Goal: Ask a question: Seek information or help from site administrators or community

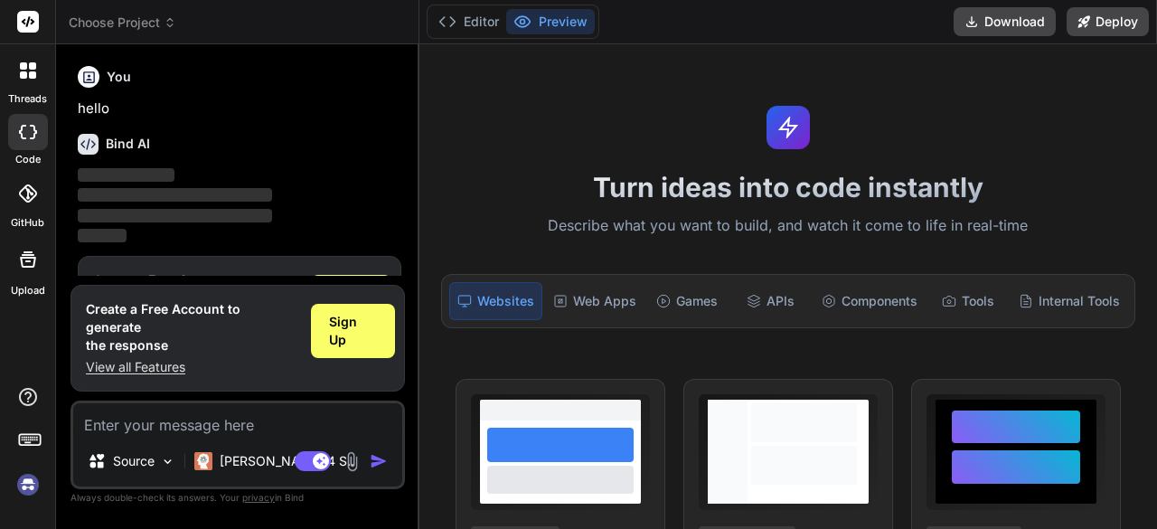
scroll to position [60, 0]
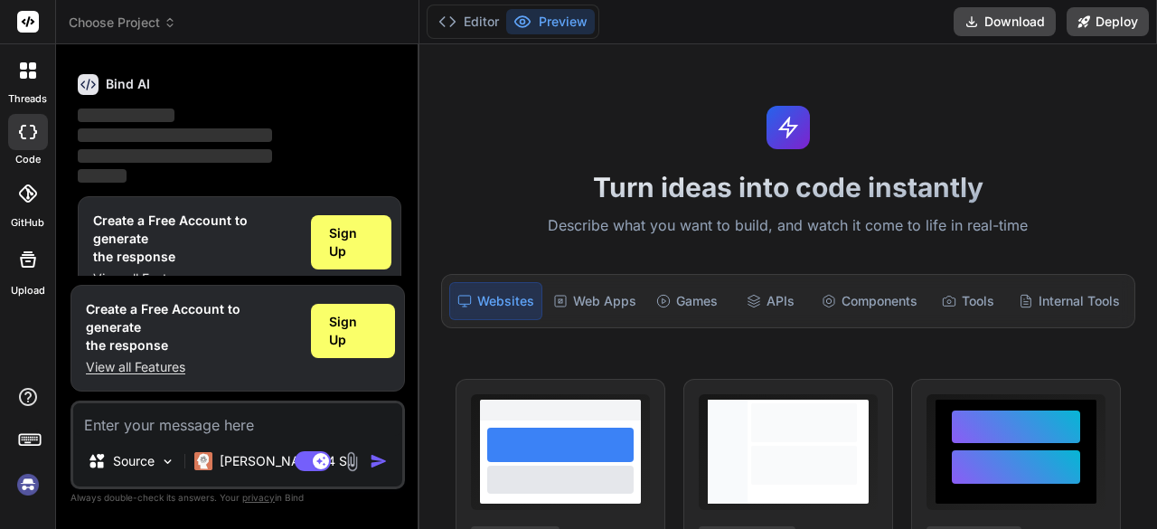
type textarea "x"
click at [371, 225] on span "Sign Up" at bounding box center [351, 242] width 44 height 36
click at [172, 413] on textarea at bounding box center [237, 419] width 329 height 33
click at [177, 424] on textarea at bounding box center [237, 419] width 329 height 33
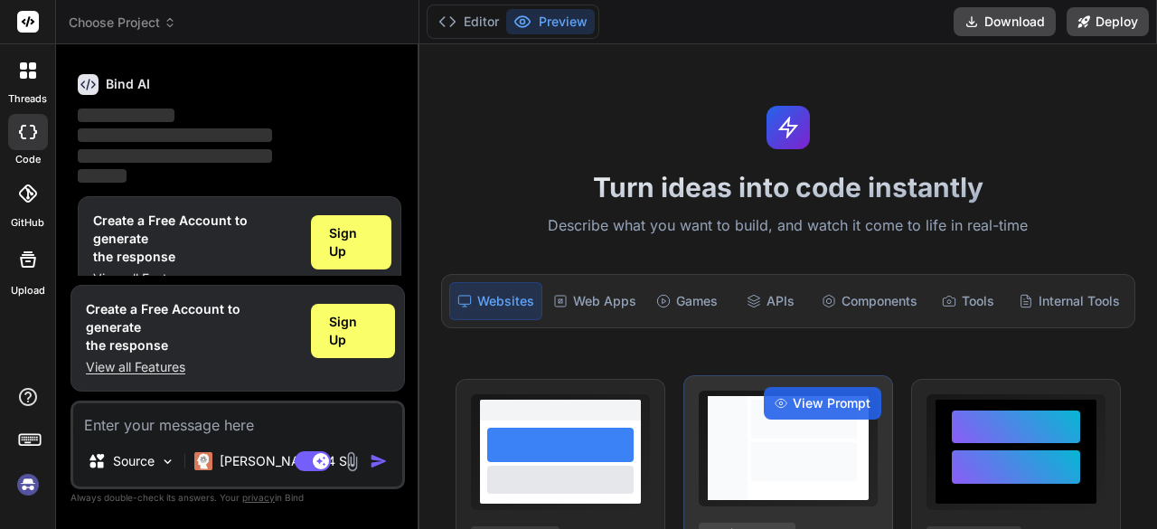
type textarea "h"
type textarea "x"
type textarea "ho"
type textarea "x"
type textarea "h"
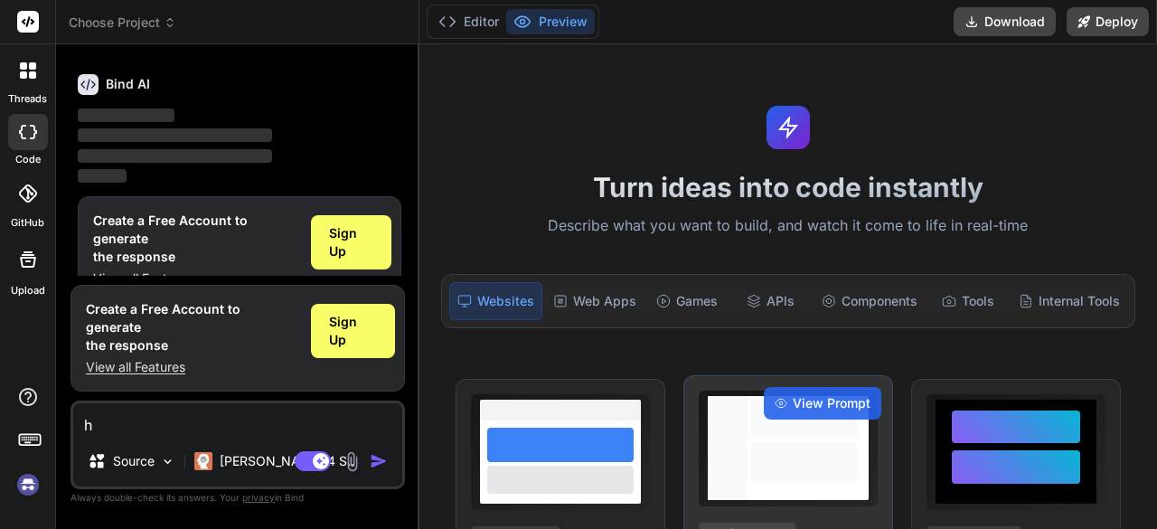
type textarea "x"
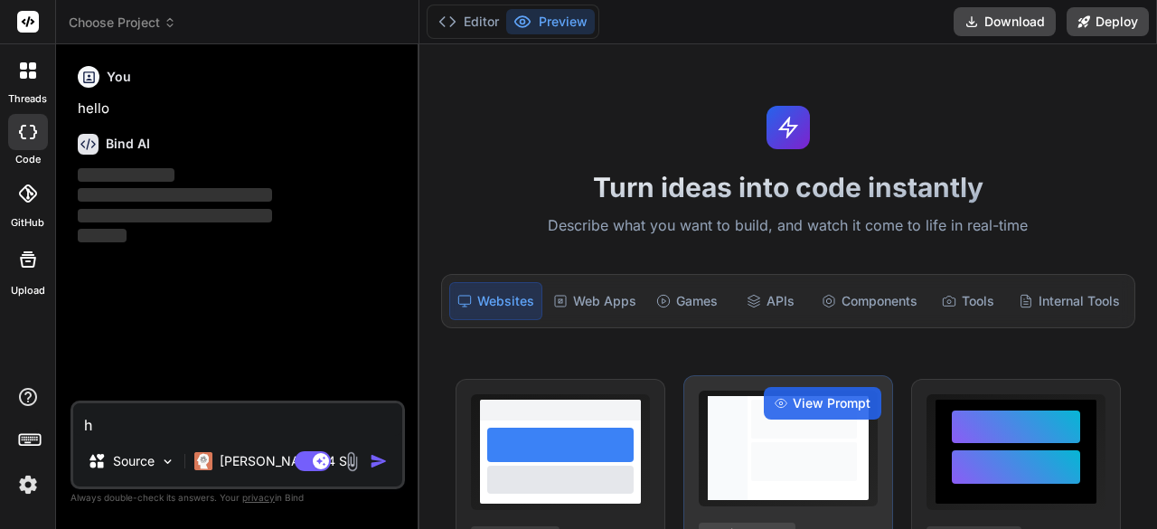
type textarea "hi"
type textarea "x"
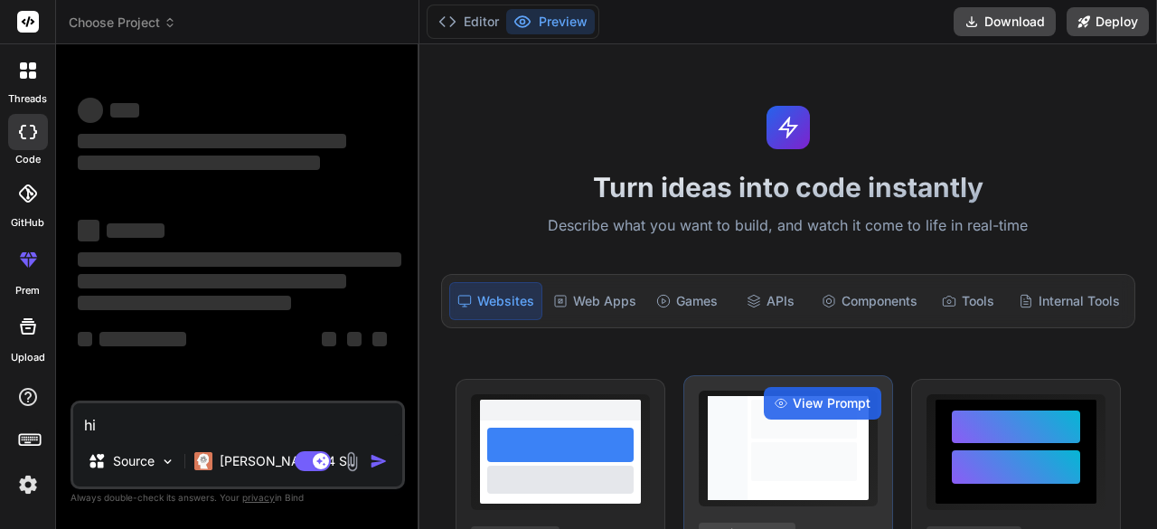
type textarea "hi"
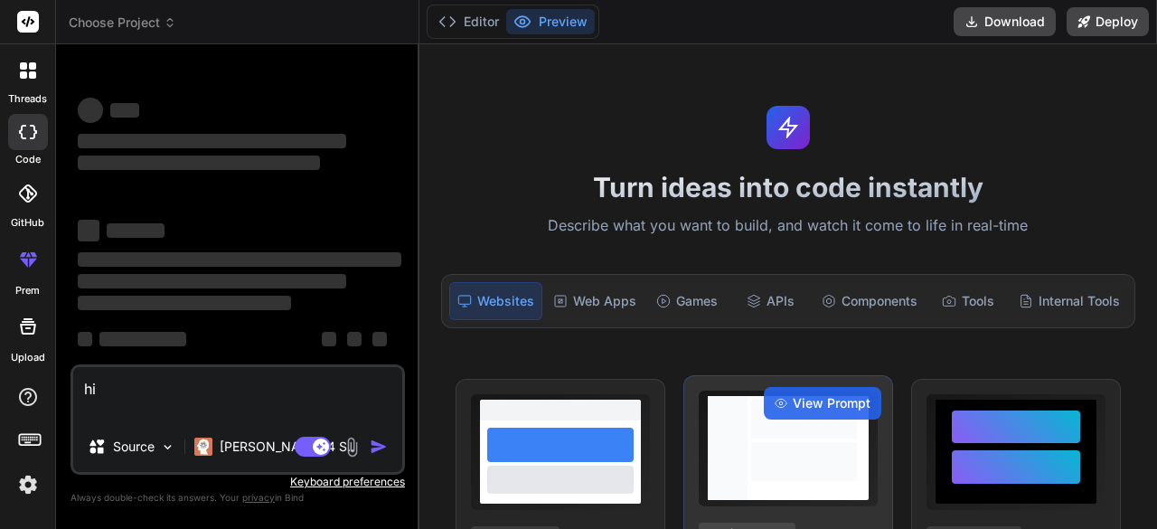
type textarea "x"
type textarea "hi"
type textarea "x"
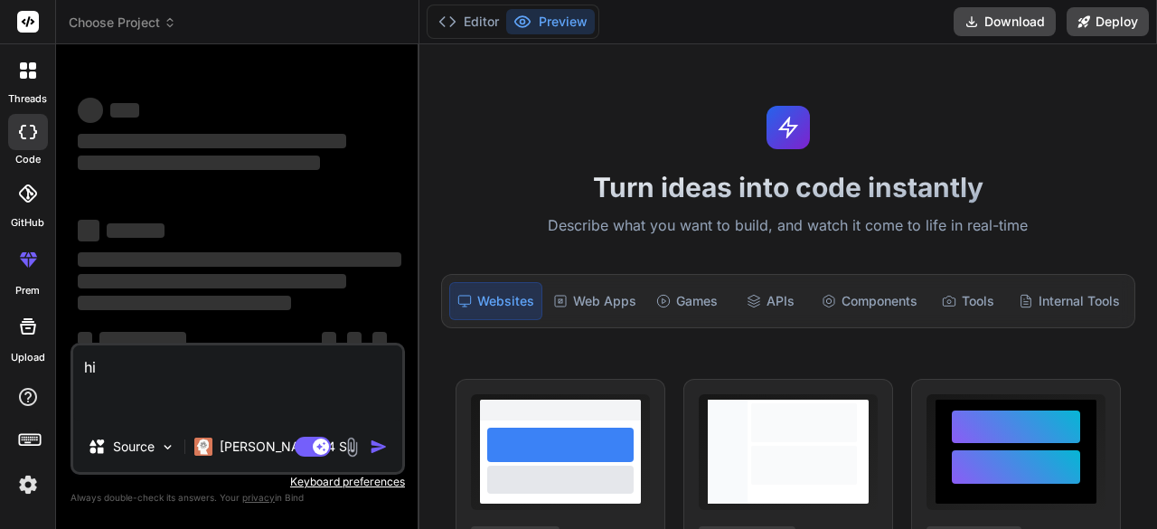
type textarea "hi"
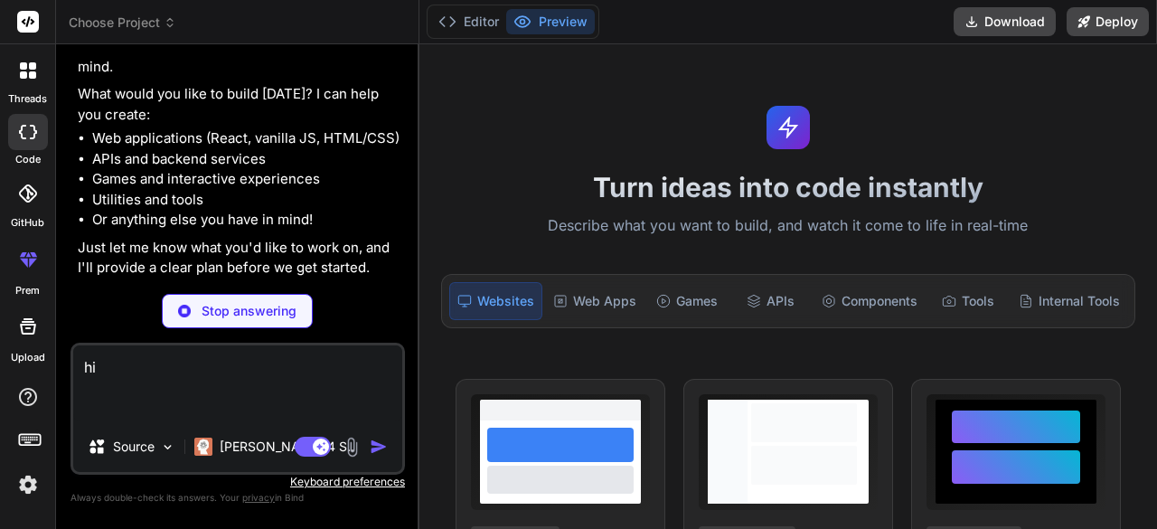
type textarea "x"
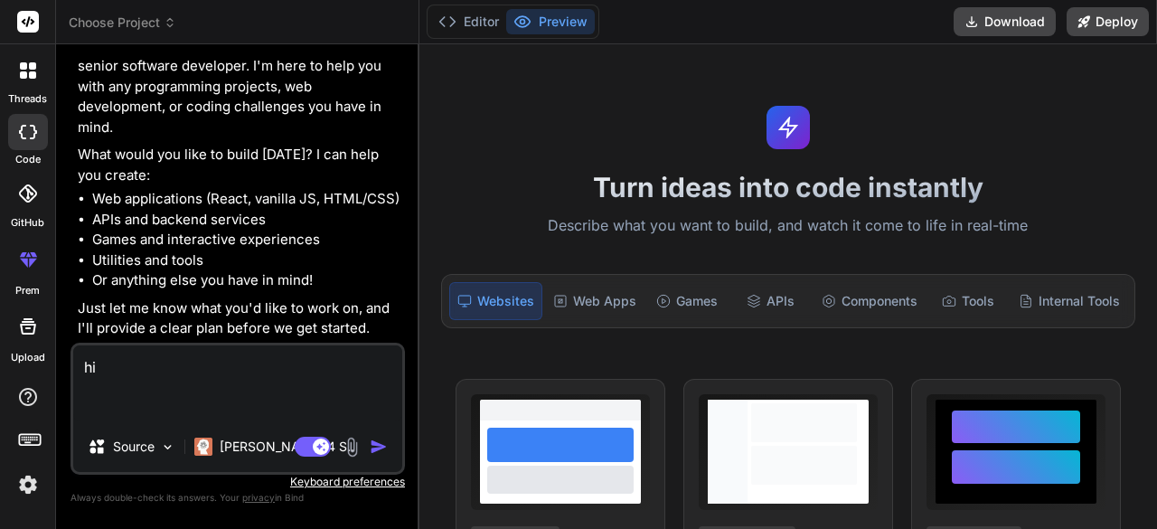
scroll to position [127, 0]
drag, startPoint x: 191, startPoint y: 370, endPoint x: 51, endPoint y: 349, distance: 141.6
click at [51, 349] on div "threads code GitHub prem Upload Choose Project Created with Pixso. Bind AI Web …" at bounding box center [578, 264] width 1157 height 529
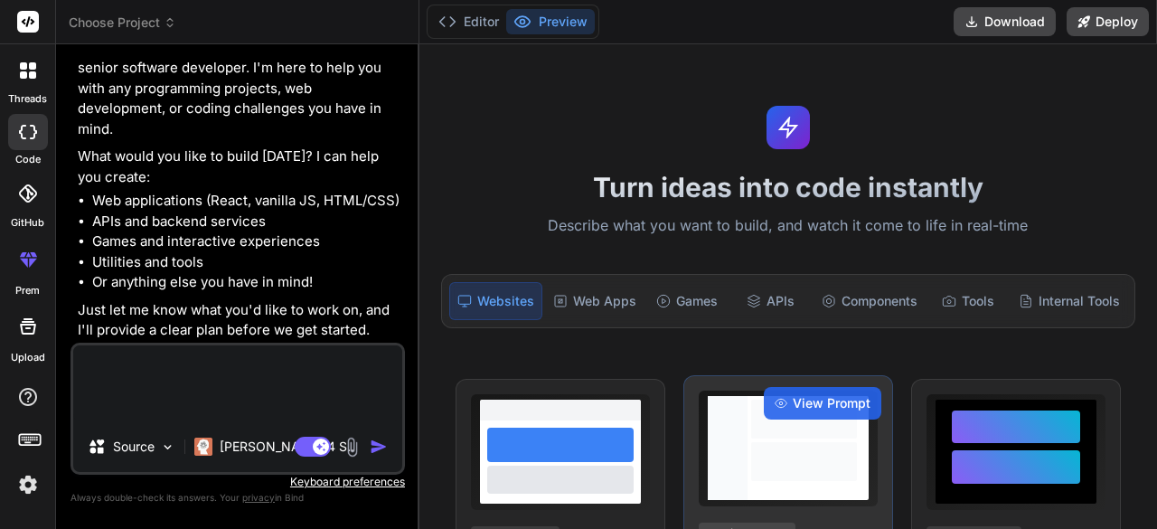
type textarea "x"
type textarea "c"
type textarea "x"
type textarea "ca"
type textarea "x"
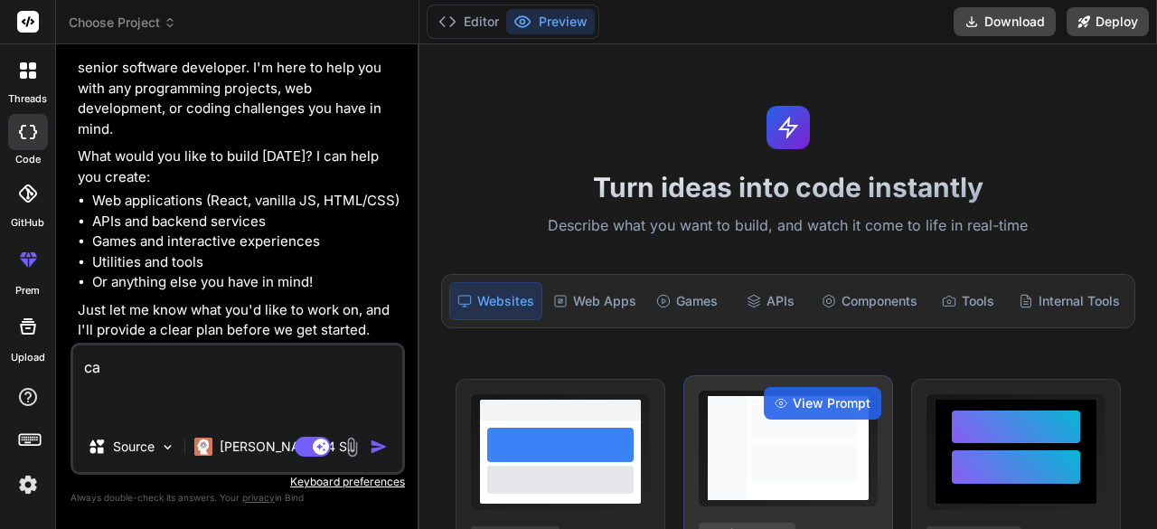
type textarea "can"
type textarea "x"
type textarea "can"
type textarea "x"
type textarea "can y"
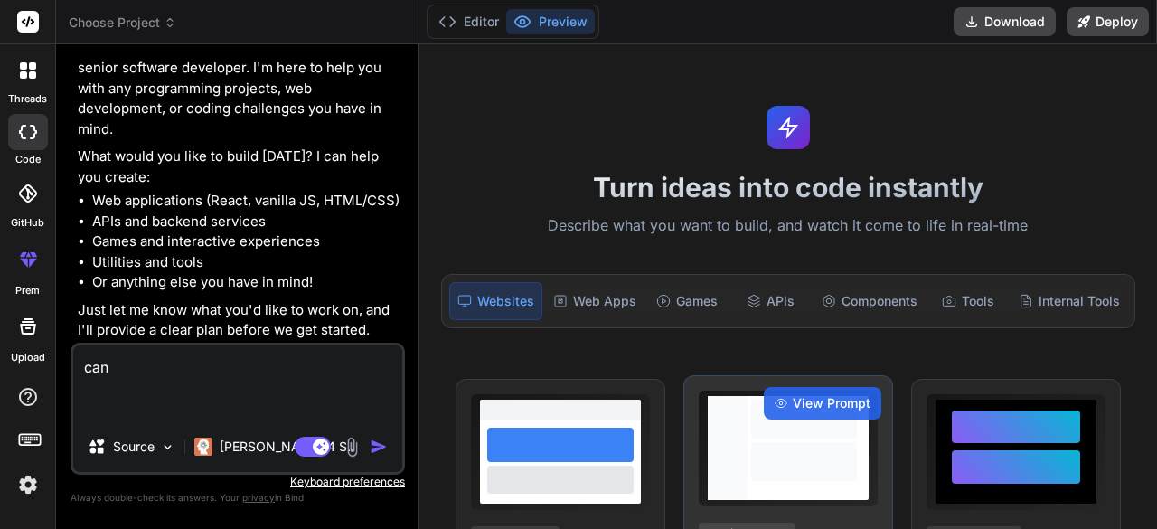
type textarea "x"
type textarea "can yo"
type textarea "x"
type textarea "can you"
type textarea "x"
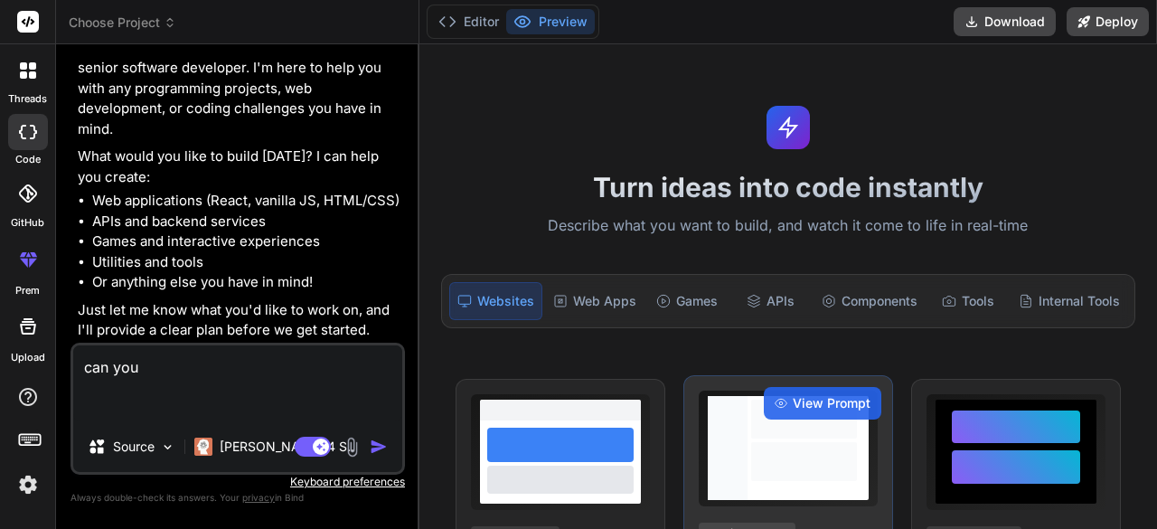
type textarea "can you"
type textarea "x"
type textarea "can you m"
type textarea "x"
type textarea "can you ma"
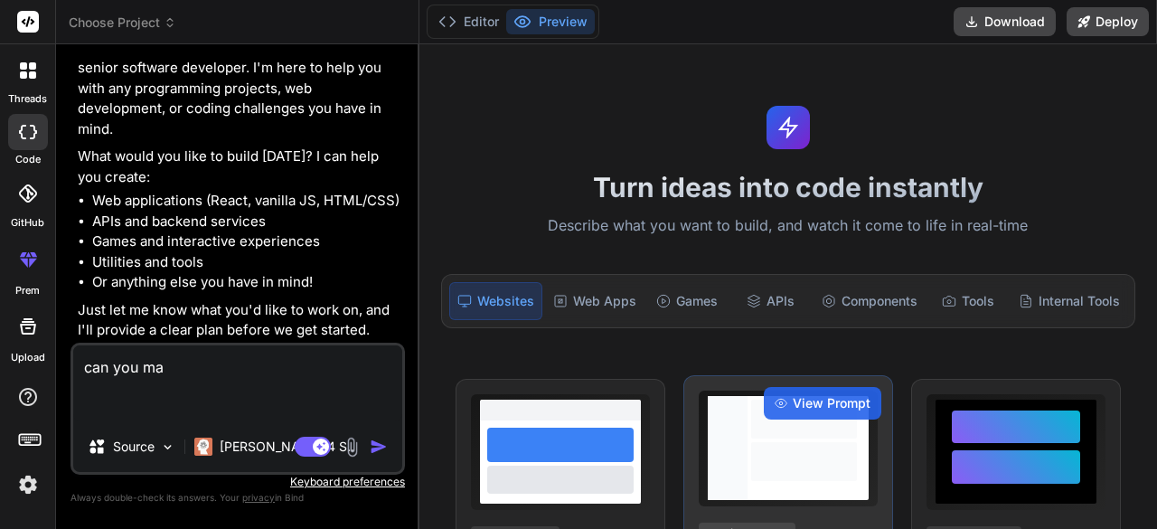
type textarea "x"
type textarea "can you mak"
type textarea "x"
type textarea "can you make"
type textarea "x"
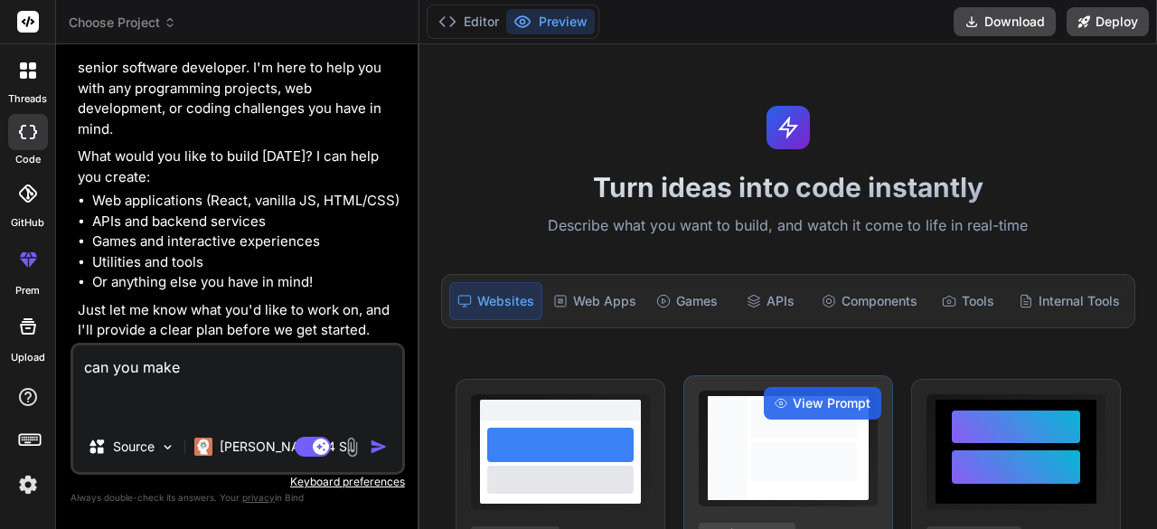
type textarea "can you make"
type textarea "x"
type textarea "can you make t"
type textarea "x"
type textarea "can you make th"
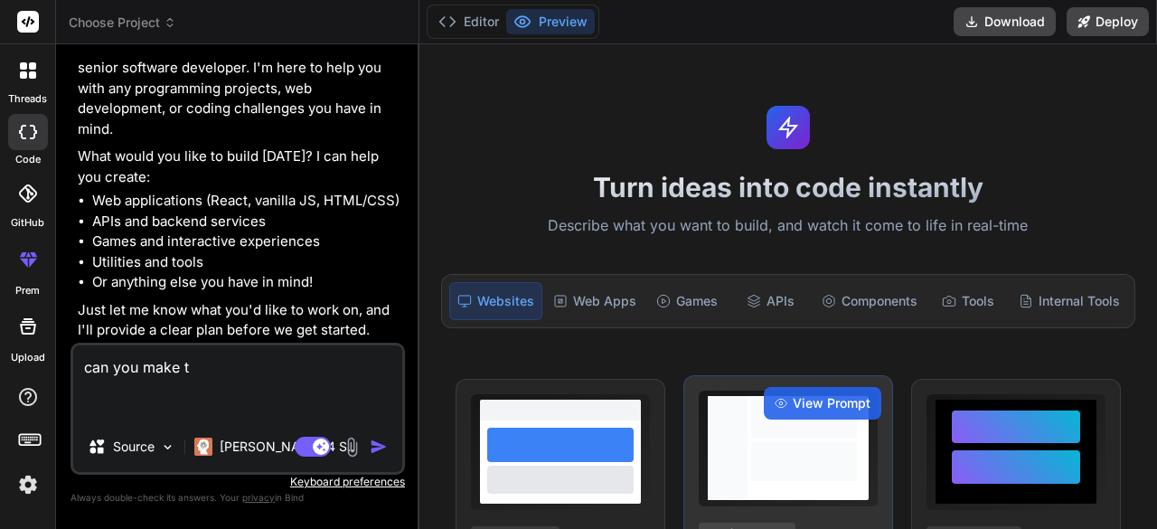
type textarea "x"
type textarea "can you make the"
type textarea "x"
type textarea "can you make the"
type textarea "x"
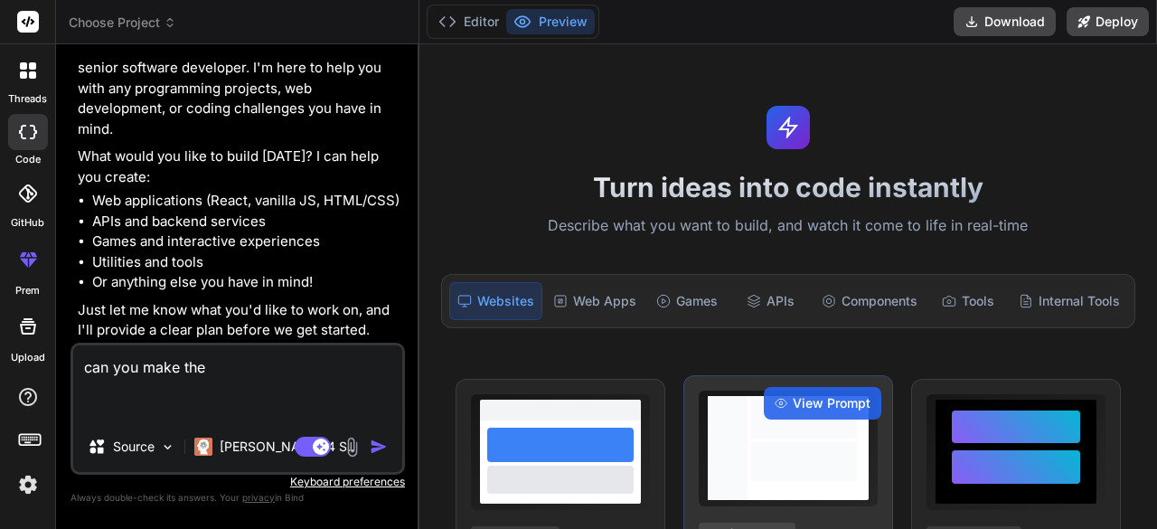
type textarea "can you make the c"
type textarea "x"
type textarea "can you make the co"
type textarea "x"
type textarea "can you make the cod"
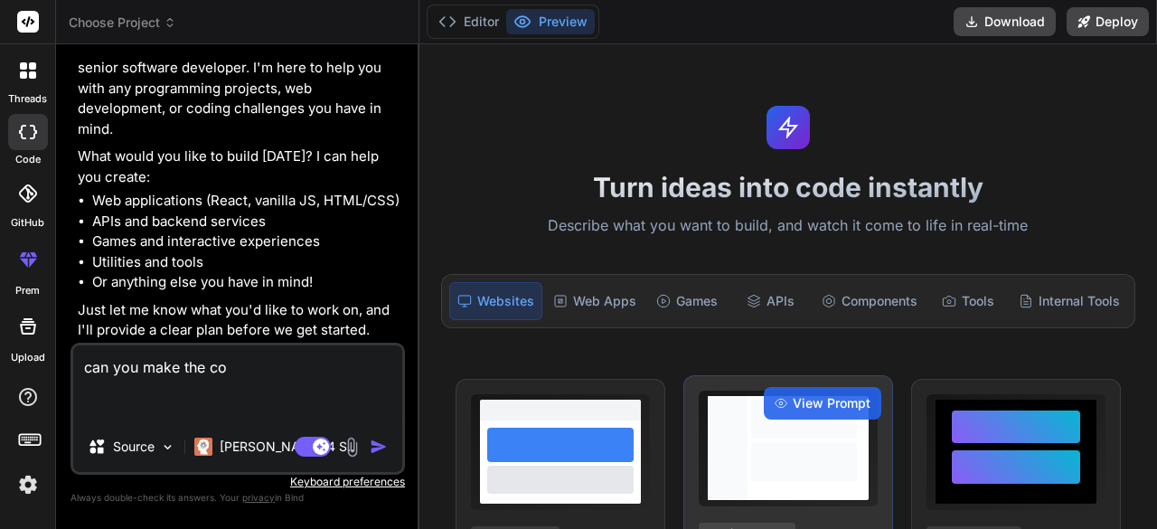
type textarea "x"
type textarea "can you make the code"
type textarea "x"
type textarea "can you make the code?"
type textarea "x"
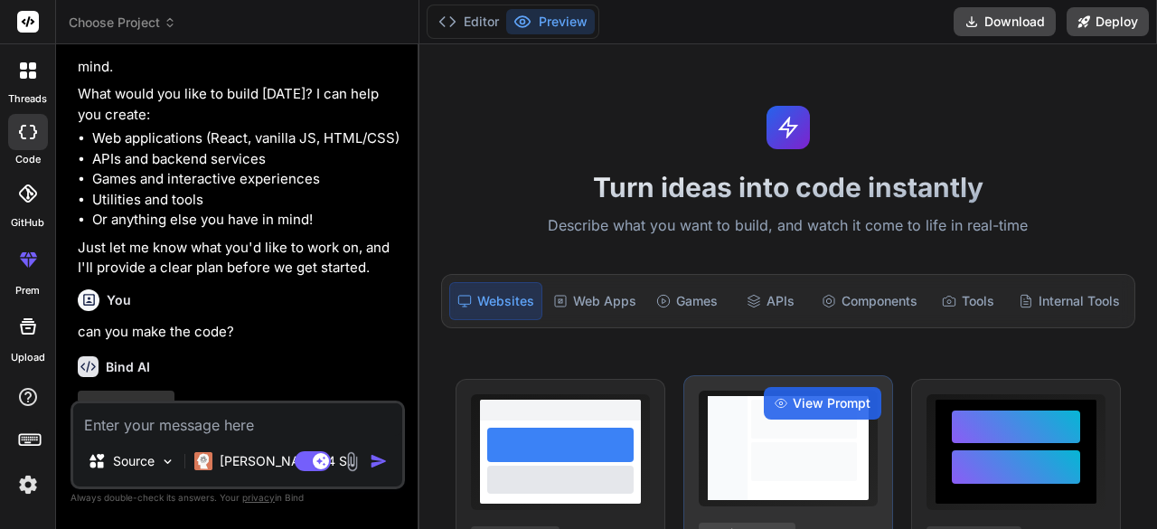
scroll to position [257, 0]
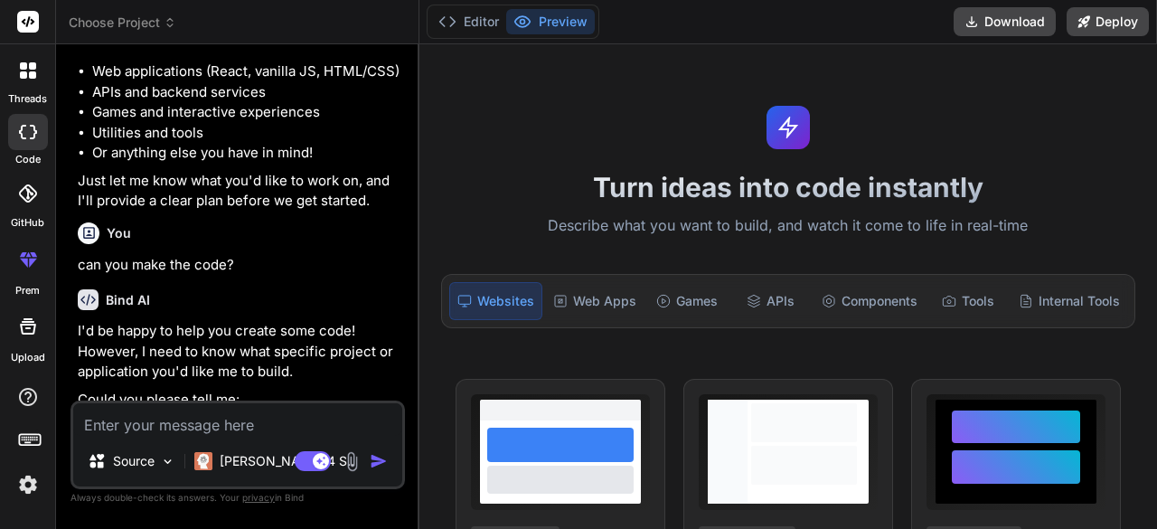
type textarea "x"
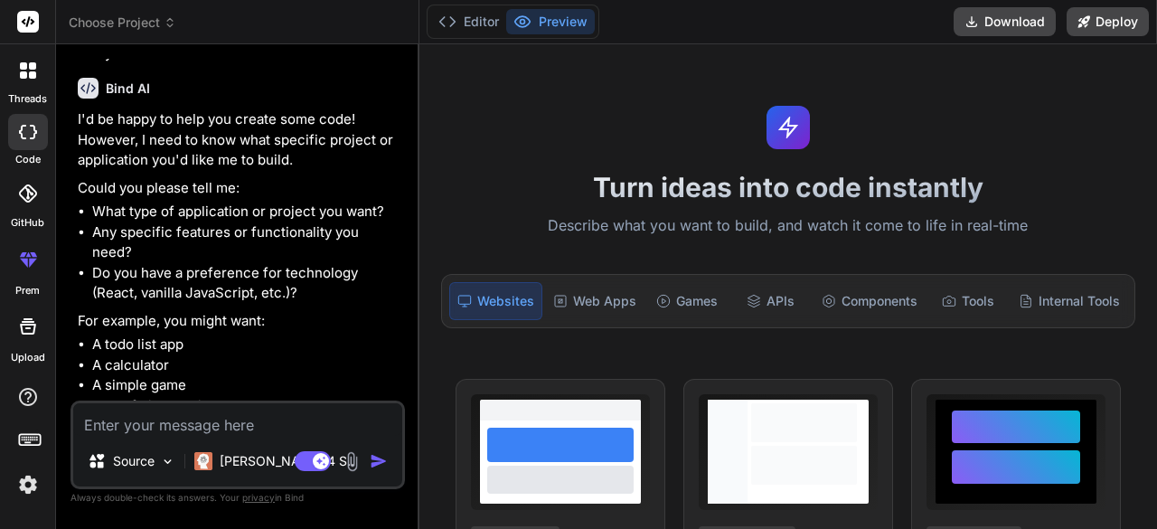
scroll to position [554, 0]
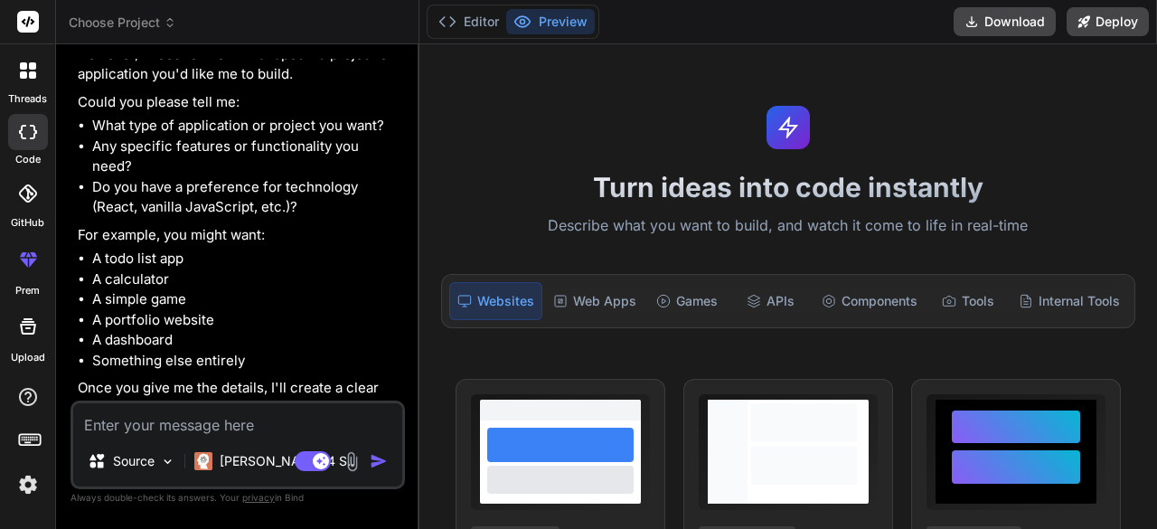
click at [240, 409] on textarea at bounding box center [237, 419] width 329 height 33
paste textarea "DUS_TRUEVALUE.Domain.Make @{ ViewBag.Title = "Create"; Layout = "~/Views/Shared…"
type textarea "DUS_TRUEVALUE.Domain.Make @{ ViewBag.Title = "Create"; Layout = "~/Views/Shared…"
type textarea "x"
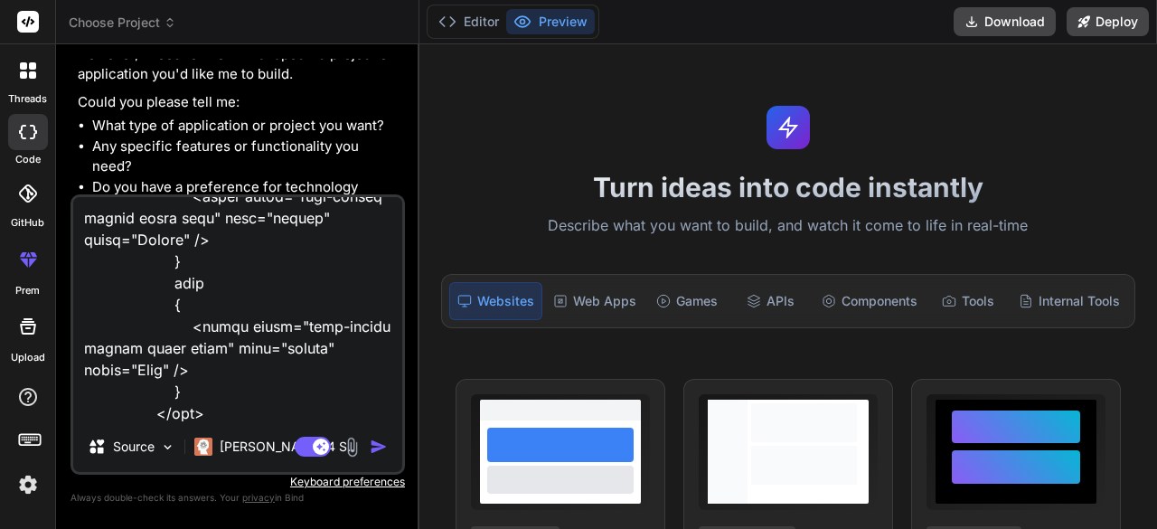
type textarea "DUS_TRUEVALUE.Domain.Make @{ ViewBag.Title = "Create"; Layout = "~/Views/Shared…"
type textarea "x"
type textarea "DUS_TRUEVALUE.Domain.Make @{ ViewBag.Title = "Create"; Layout = "~/Views/Shared…"
type textarea "x"
type textarea "DUS_TRUEVALUE.Domain.Make @{ ViewBag.Title = "Create"; Layout = "~/Views/Shared…"
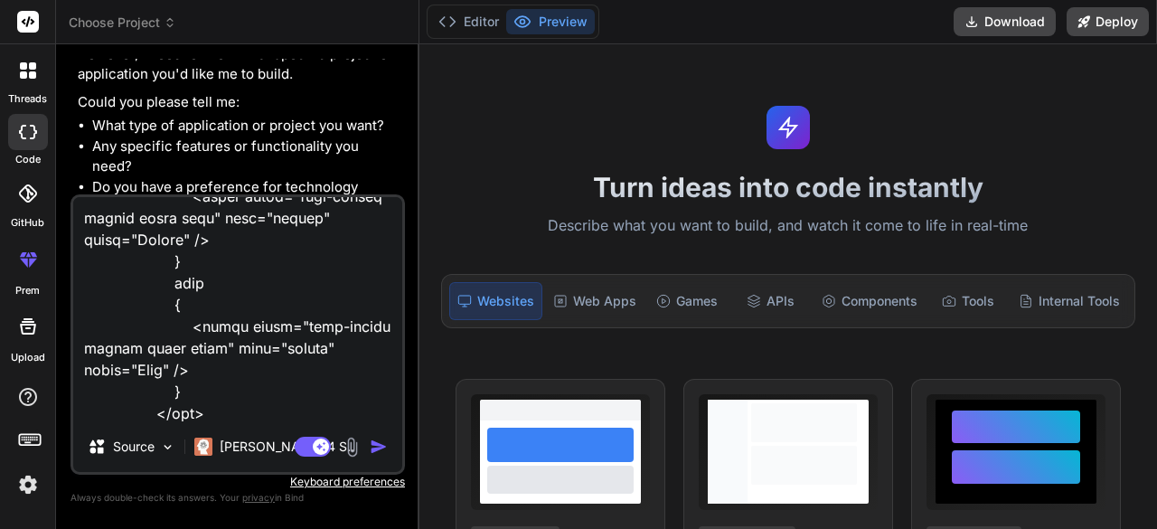
type textarea "x"
type textarea "DUS_TRUEVALUE.Domain.Make @{ ViewBag.Title = "Create"; Layout = "~/Views/Shared…"
type textarea "x"
type textarea "DUS_TRUEVALUE.Domain.Make @{ ViewBag.Title = "Create"; Layout = "~/Views/Shared…"
type textarea "x"
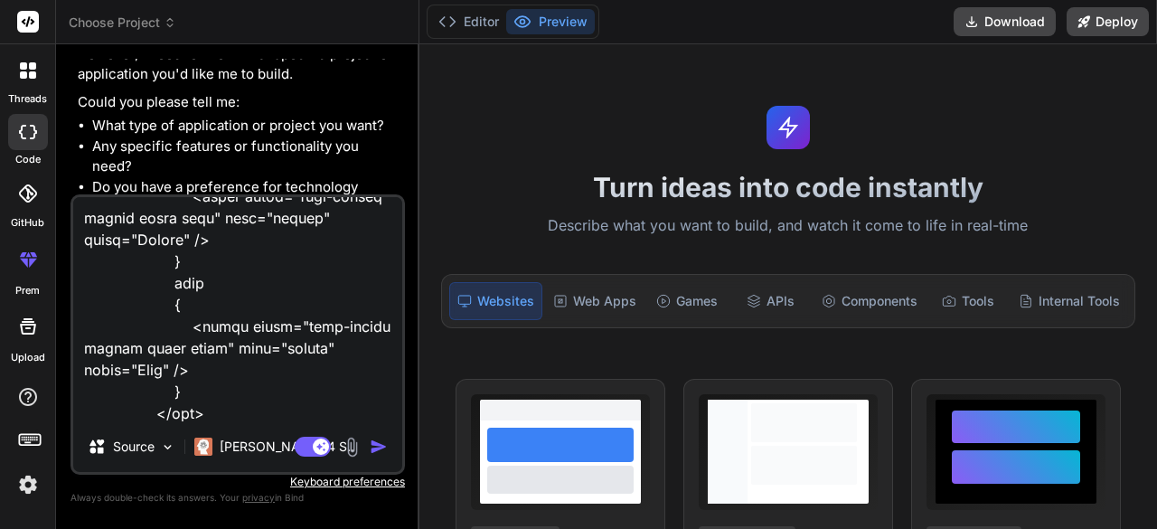
type textarea "DUS_TRUEVALUE.Domain.Make @{ ViewBag.Title = "Create"; Layout = "~/Views/Shared…"
type textarea "x"
type textarea "DUS_TRUEVALUE.Domain.Make @{ ViewBag.Title = "Create"; Layout = "~/Views/Shared…"
type textarea "x"
type textarea "DUS_TRUEVALUE.Domain.Make @{ ViewBag.Title = "Create"; Layout = "~/Views/Shared…"
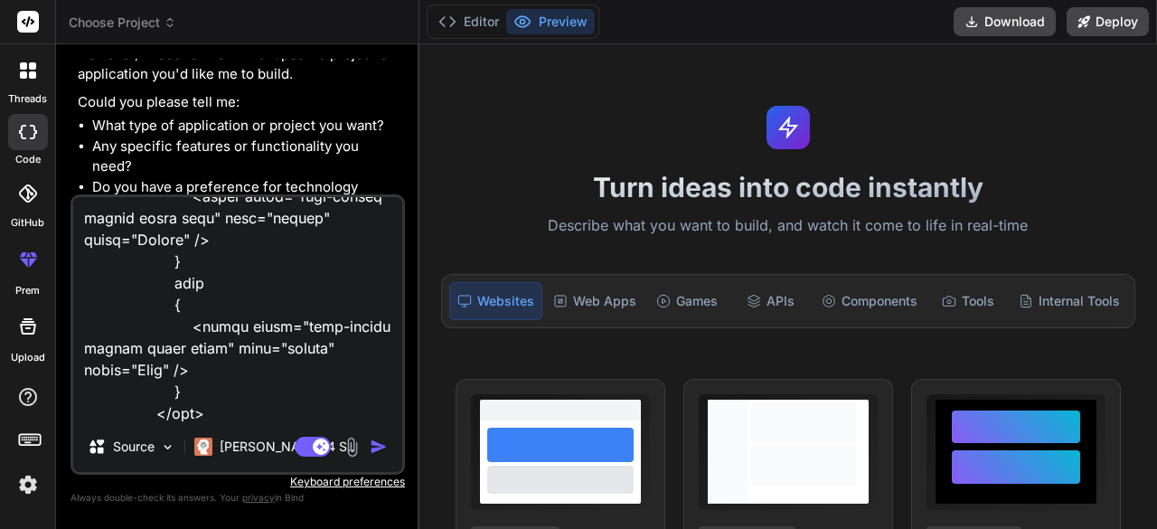
type textarea "x"
type textarea "DUS_TRUEVALUE.Domain.Make @{ ViewBag.Title = "Create"; Layout = "~/Views/Shared…"
type textarea "x"
type textarea "DUS_TRUEVALUE.Domain.Make @{ ViewBag.Title = "Create"; Layout = "~/Views/Shared…"
type textarea "x"
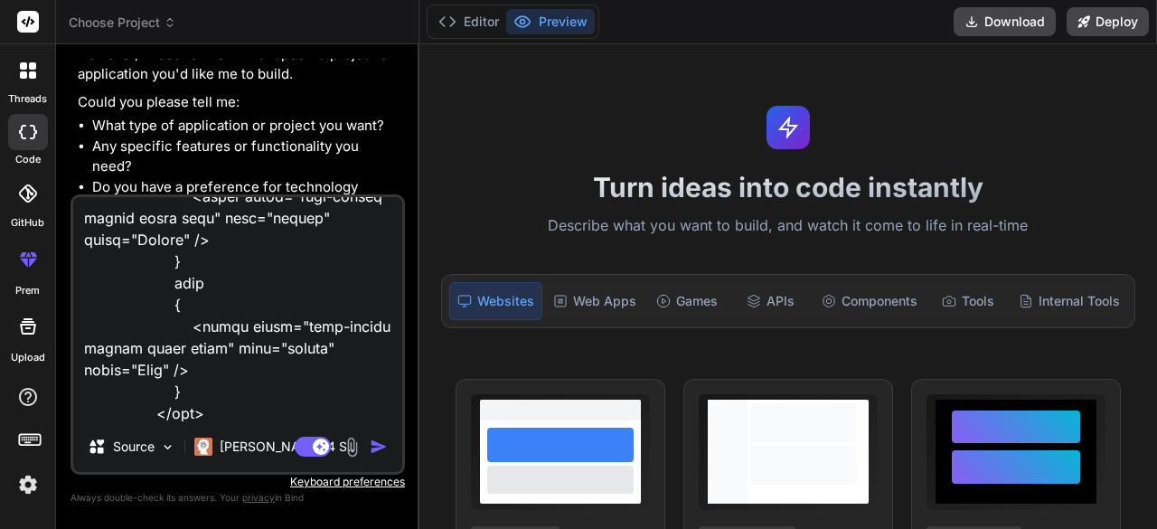
type textarea "DUS_TRUEVALUE.Domain.Make @{ ViewBag.Title = "Create"; Layout = "~/Views/Shared…"
type textarea "x"
type textarea "DUS_TRUEVALUE.Domain.Make @{ ViewBag.Title = "Create"; Layout = "~/Views/Shared…"
type textarea "x"
type textarea "DUS_TRUEVALUE.Domain.Make @{ ViewBag.Title = "Create"; Layout = "~/Views/Shared…"
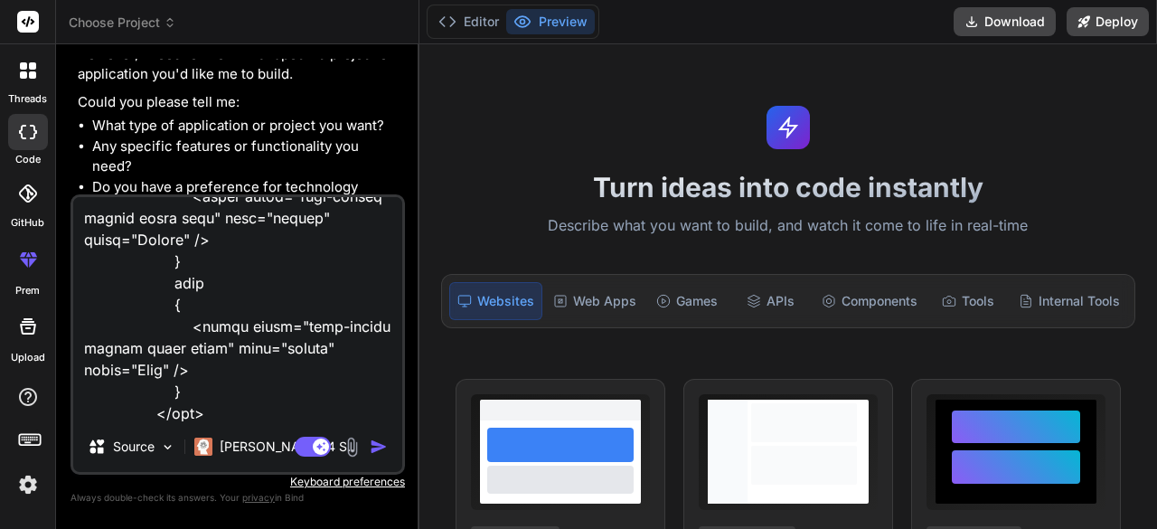
type textarea "x"
type textarea "DUS_TRUEVALUE.Domain.Make @{ ViewBag.Title = "Create"; Layout = "~/Views/Shared…"
type textarea "x"
type textarea "DUS_TRUEVALUE.Domain.Make @{ ViewBag.Title = "Create"; Layout = "~/Views/Shared…"
type textarea "x"
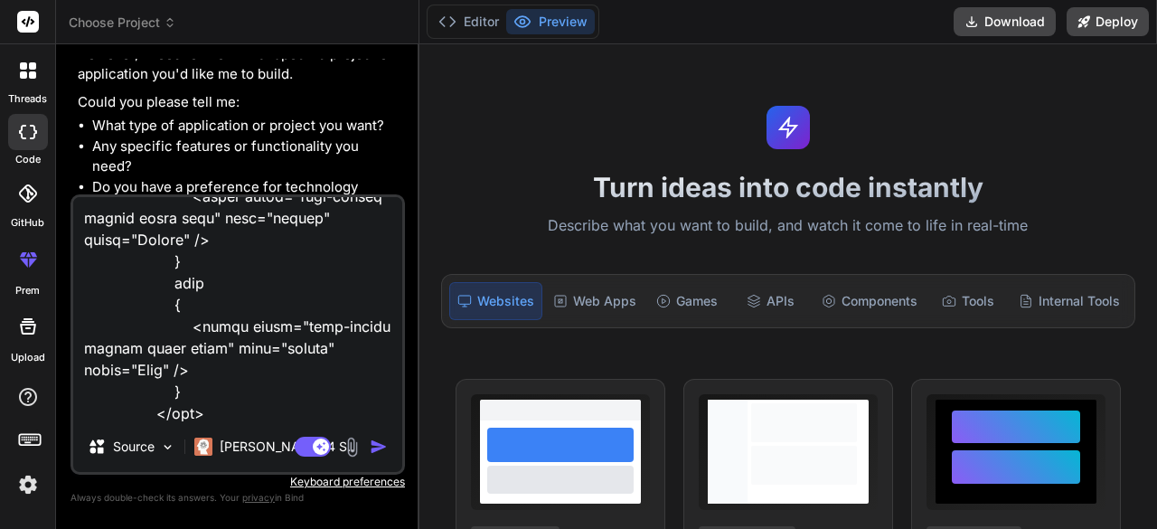
type textarea "DUS_TRUEVALUE.Domain.Make @{ ViewBag.Title = "Create"; Layout = "~/Views/Shared…"
type textarea "x"
type textarea "DUS_TRUEVALUE.Domain.Make @{ ViewBag.Title = "Create"; Layout = "~/Views/Shared…"
type textarea "x"
type textarea "DUS_TRUEVALUE.Domain.Make @{ ViewBag.Title = "Create"; Layout = "~/Views/Shared…"
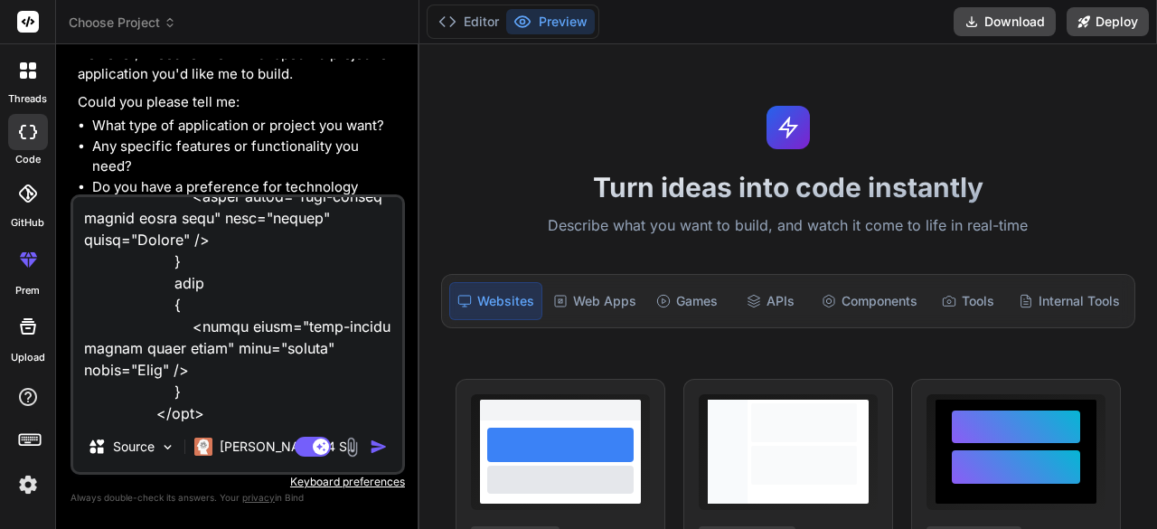
type textarea "x"
type textarea "DUS_TRUEVALUE.Domain.Make @{ ViewBag.Title = "Create"; Layout = "~/Views/Shared…"
type textarea "x"
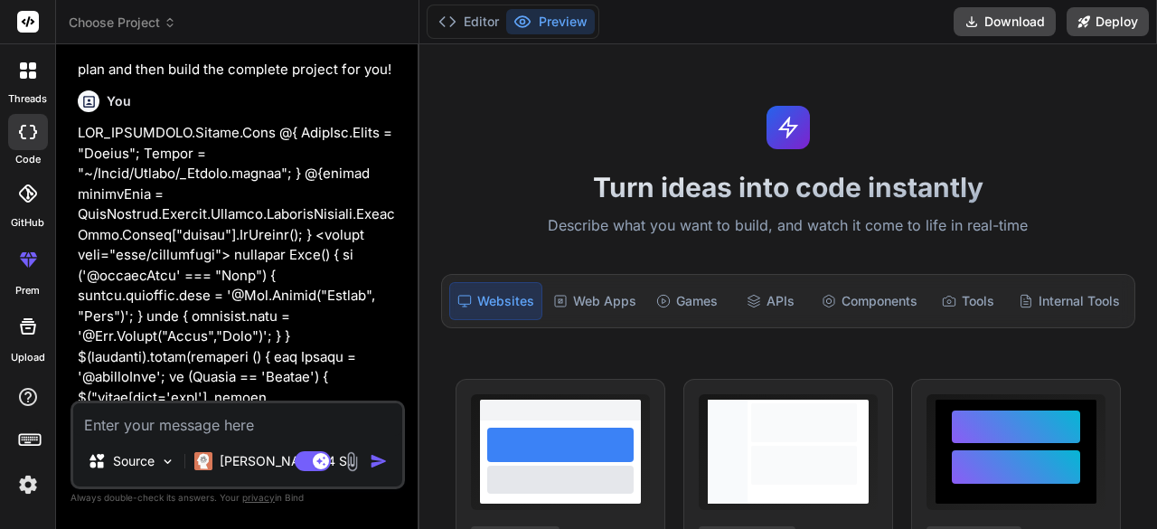
scroll to position [897, 0]
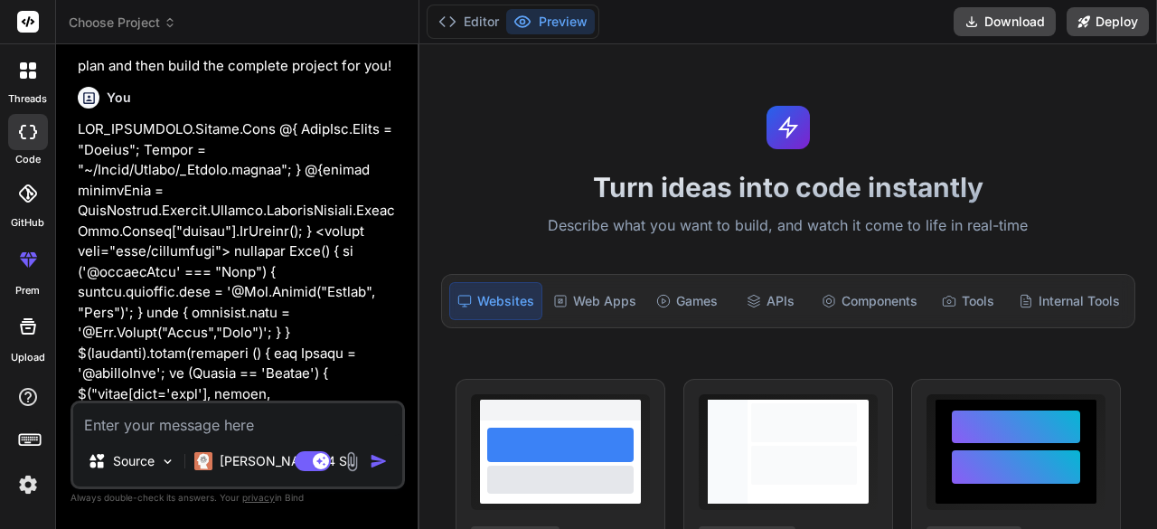
type textarea "m"
type textarea "x"
type textarea "ma"
type textarea "x"
type textarea "mak"
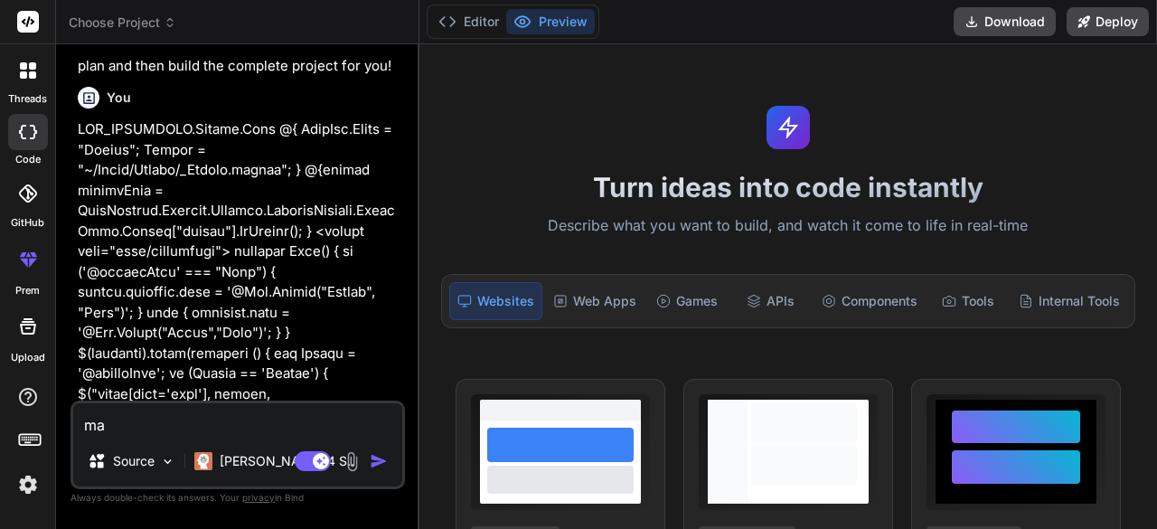
type textarea "x"
type textarea "make"
type textarea "x"
type textarea "make"
type textarea "x"
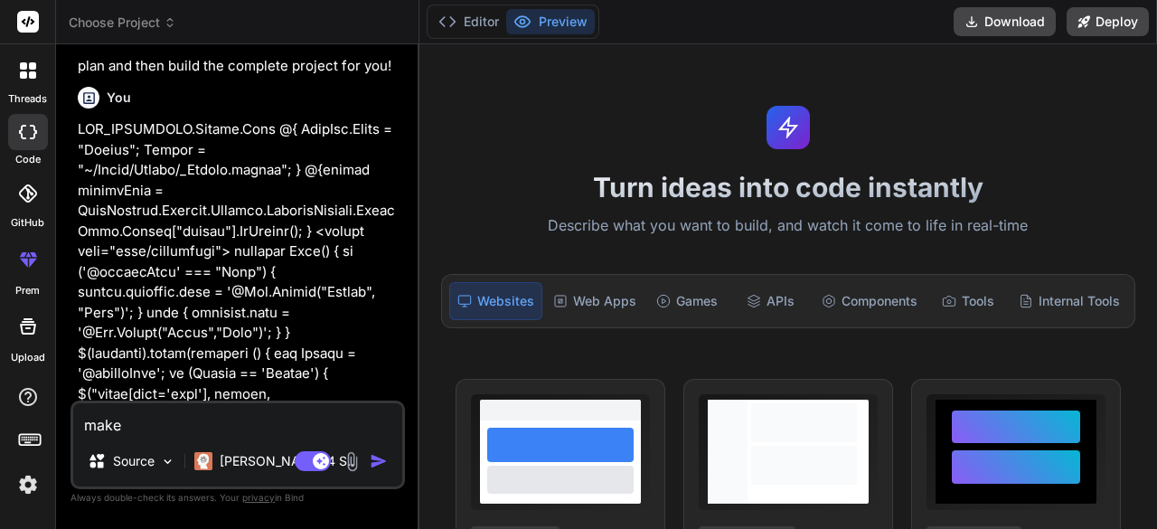
type textarea "make t"
type textarea "x"
type textarea "make th"
type textarea "x"
type textarea "make the"
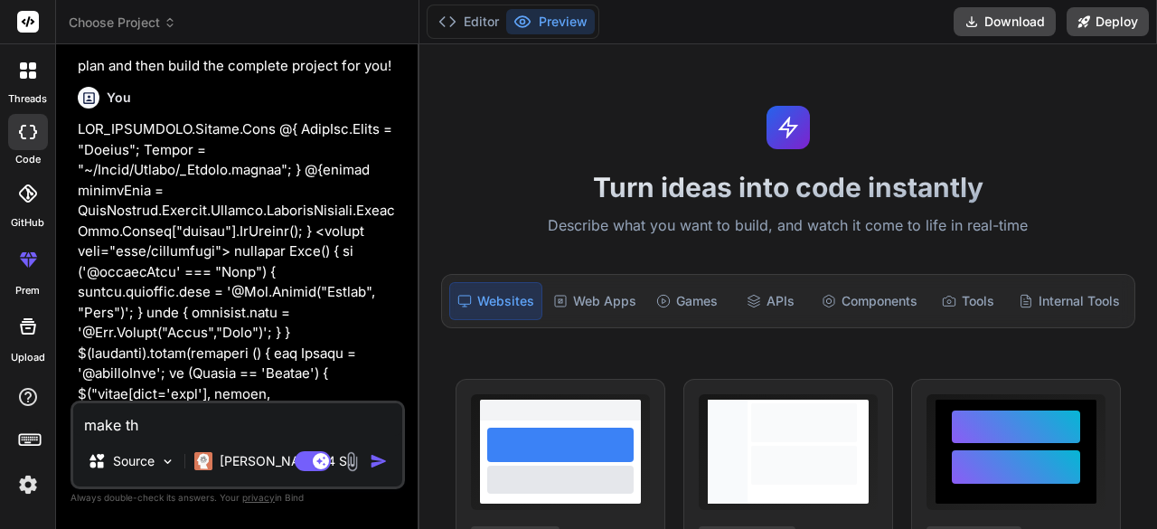
type textarea "x"
type textarea "make the"
type textarea "x"
type textarea "make the c"
type textarea "x"
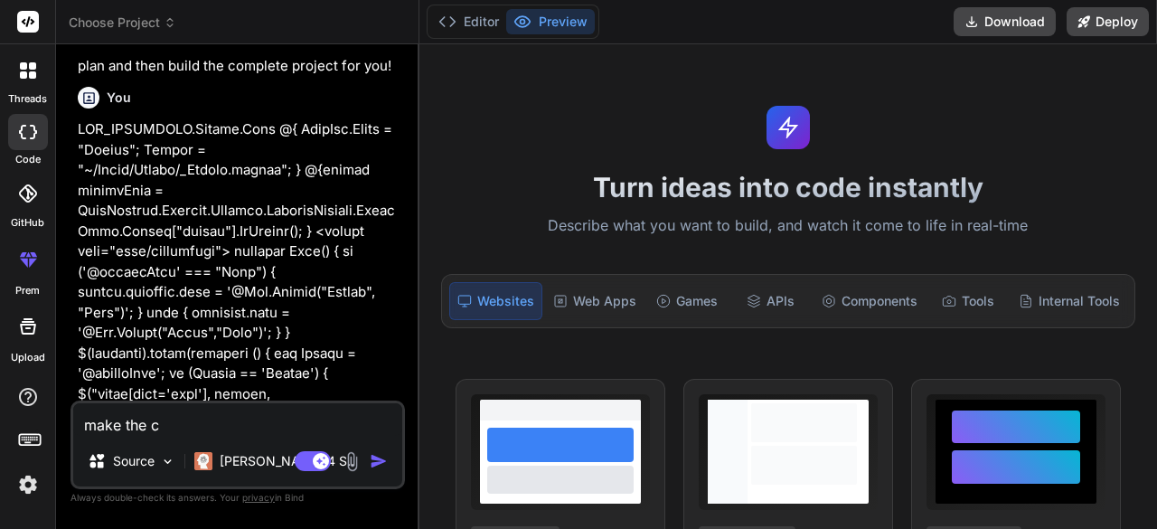
type textarea "make the co"
type textarea "x"
type textarea "make the cod"
type textarea "x"
type textarea "make the code"
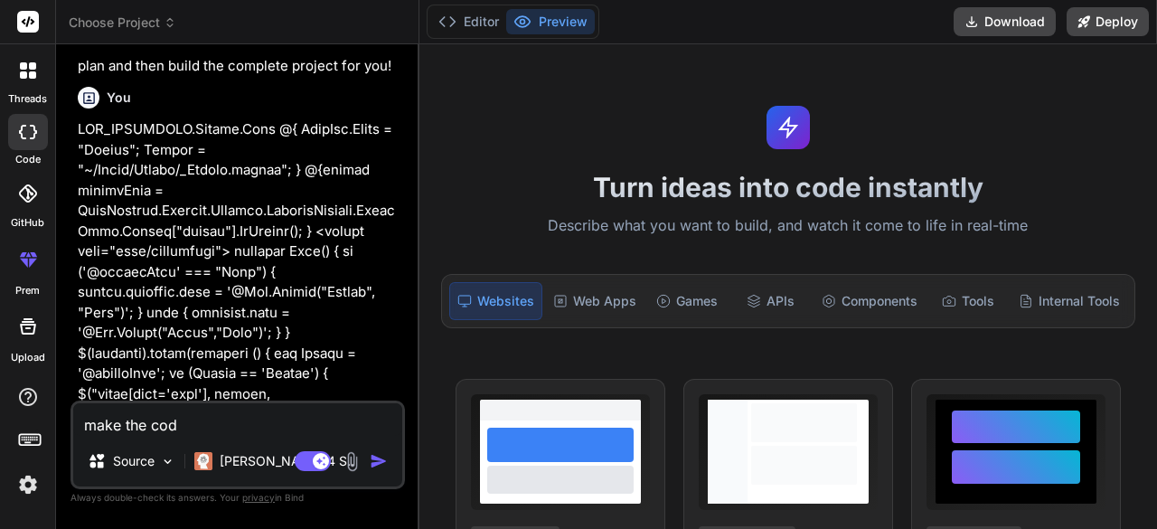
type textarea "x"
type textarea "make the code"
type textarea "x"
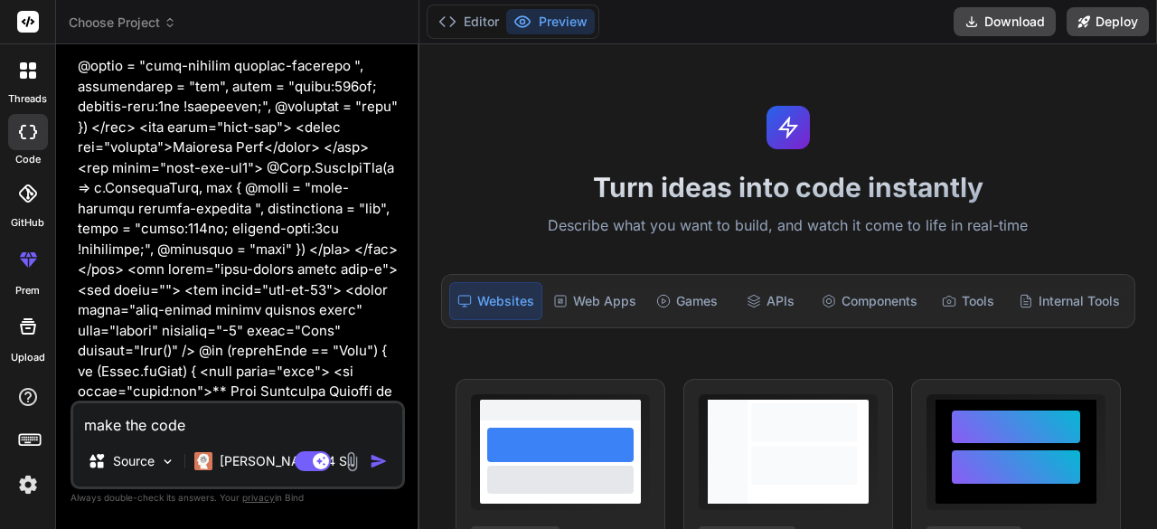
scroll to position [3772, 0]
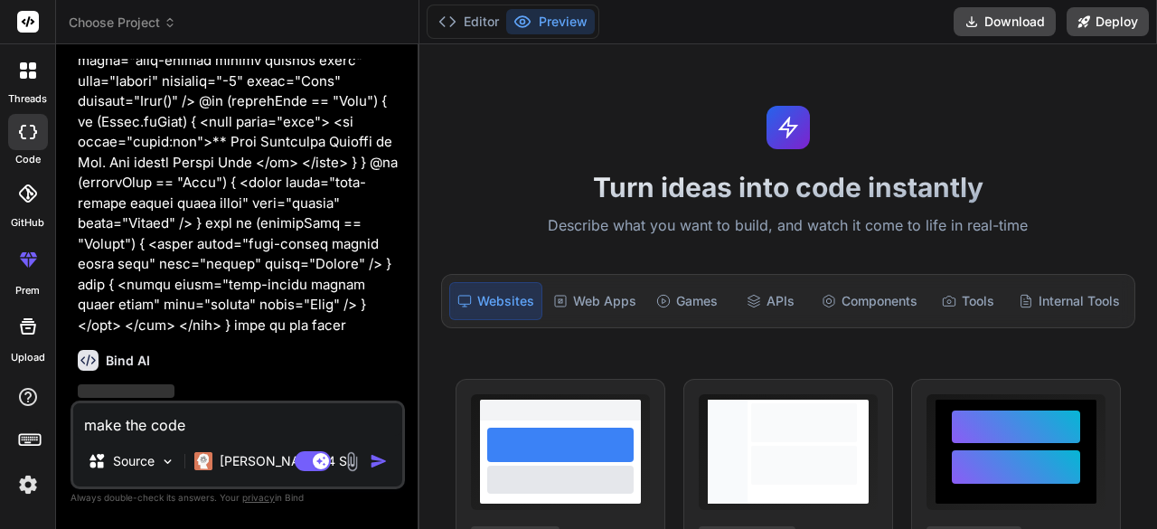
paste textarea "using System; using System.Collections.Generic; using System.Linq; using System…"
type textarea "make the code using System; using System.Collections.Generic; using System.Linq…"
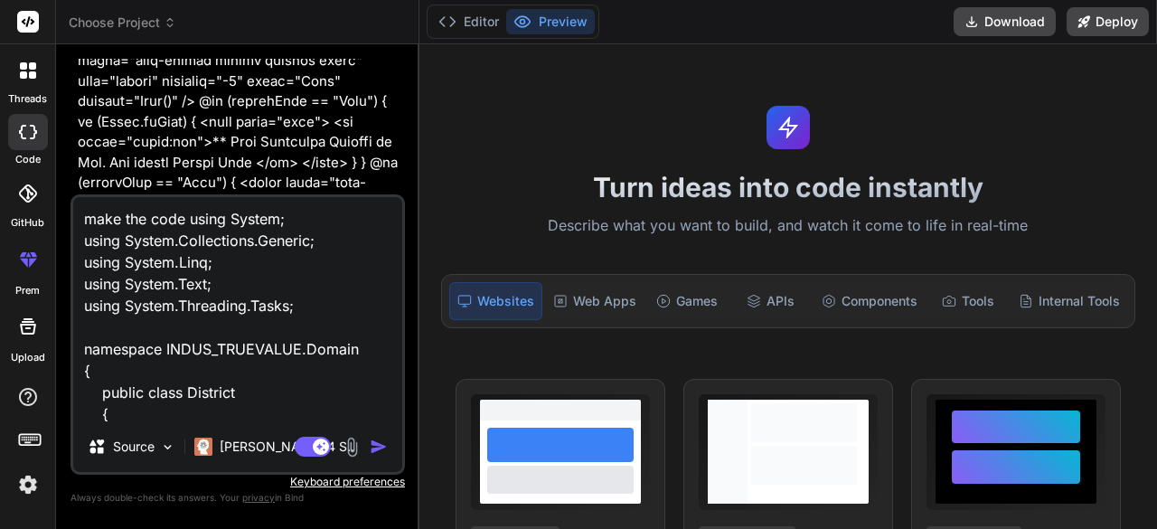
scroll to position [305, 0]
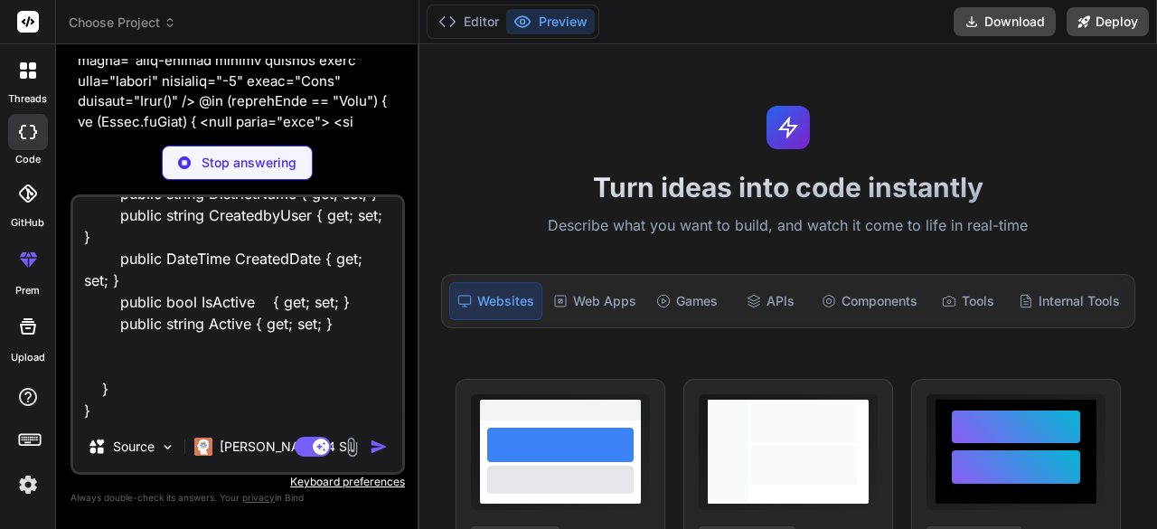
type textarea "x"
type textarea "make the code using System; using System.Collections.Generic; using System.Linq…"
type textarea "x"
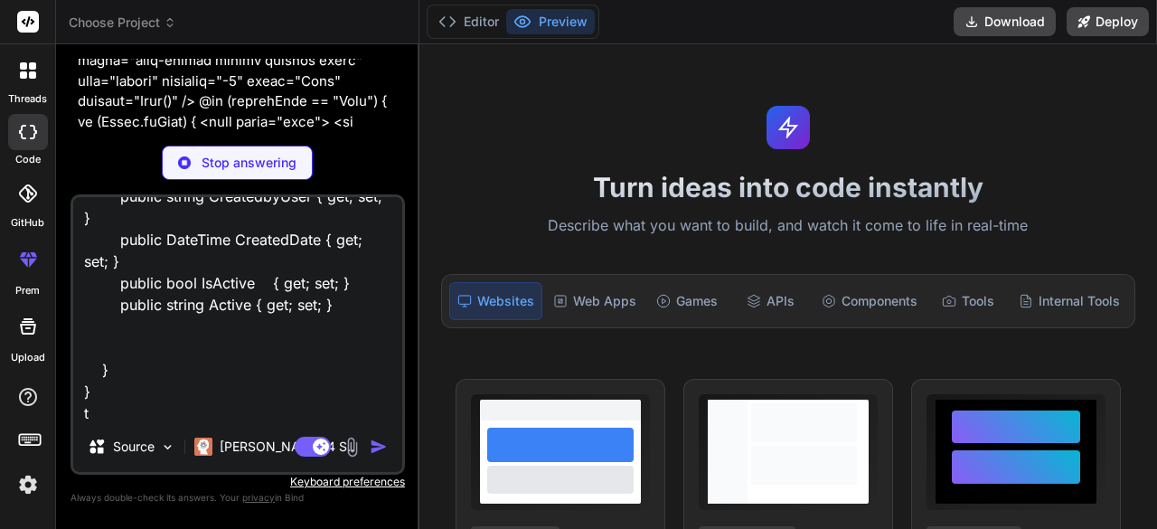
type textarea "make the code using System; using System.Collections.Generic; using System.Linq…"
type textarea "x"
type textarea "make the code using System; using System.Collections.Generic; using System.Linq…"
type textarea "x"
type textarea "make the code using System; using System.Collections.Generic; using System.Linq…"
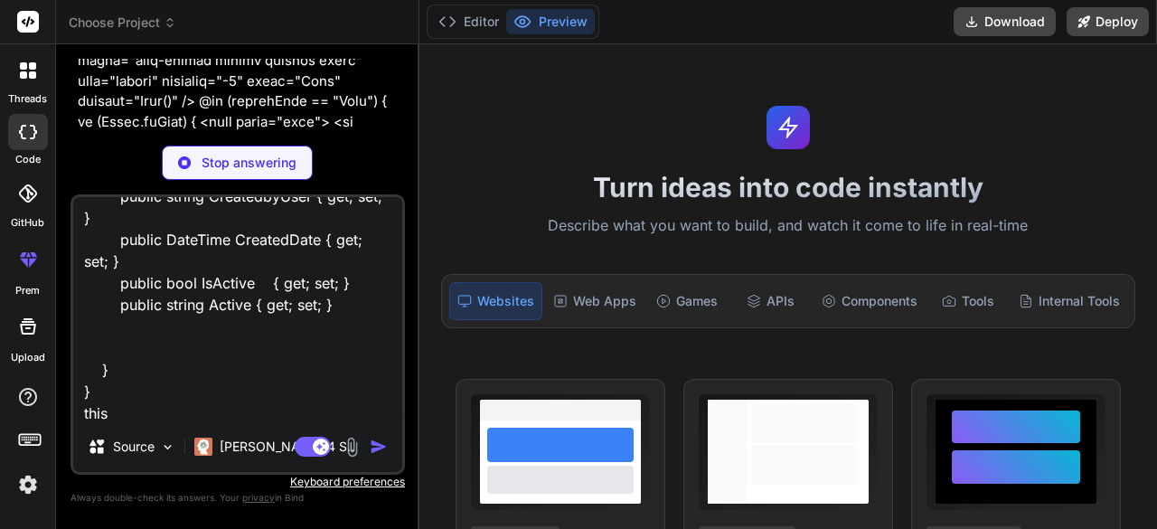
type textarea "x"
type textarea "make the code using System; using System.Collections.Generic; using System.Linq…"
type textarea "x"
type textarea "make the code using System; using System.Collections.Generic; using System.Linq…"
type textarea "x"
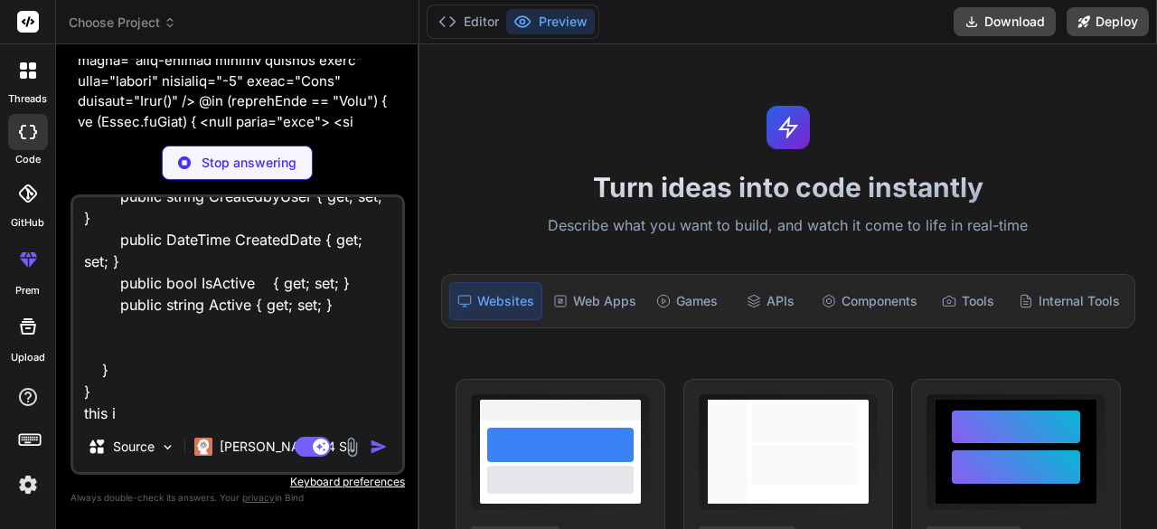
type textarea "make the code using System; using System.Collections.Generic; using System.Linq…"
type textarea "x"
type textarea "make the code using System; using System.Collections.Generic; using System.Linq…"
type textarea "x"
type textarea "make the code using System; using System.Collections.Generic; using System.Linq…"
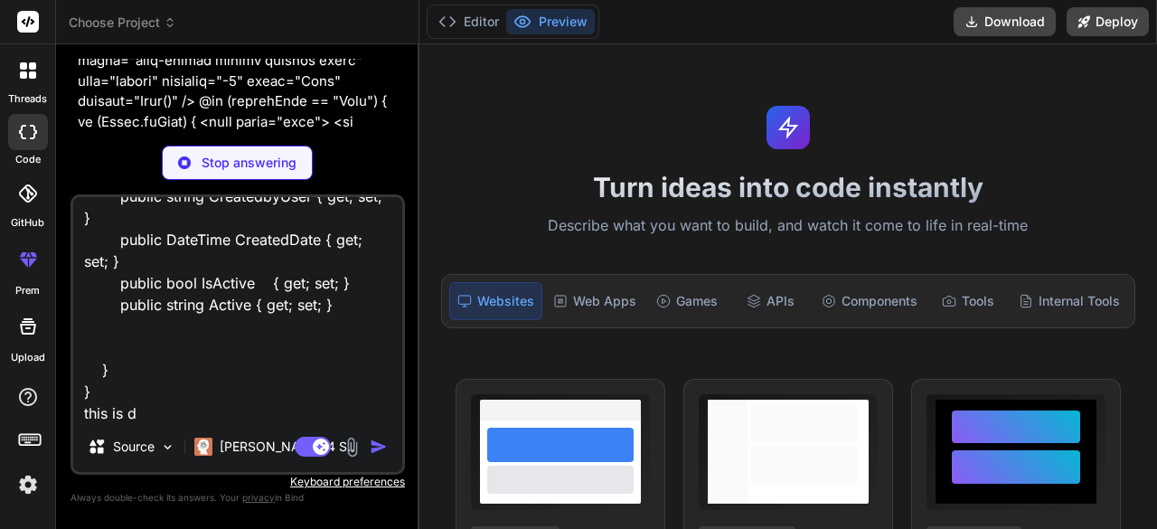
type textarea "x"
type textarea "make the code using System; using System.Collections.Generic; using System.Linq…"
type textarea "x"
type textarea "make the code using System; using System.Collections.Generic; using System.Linq…"
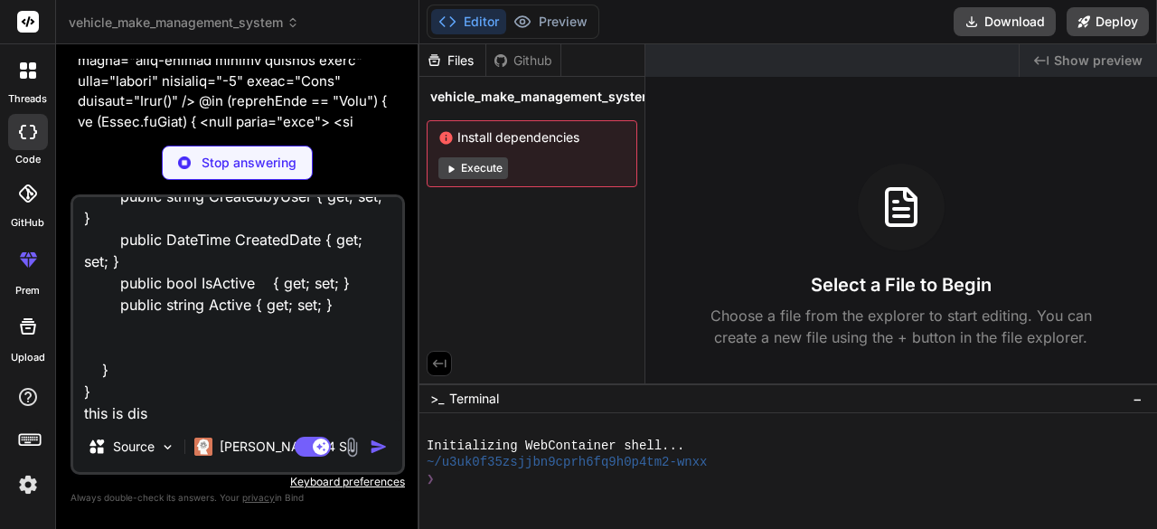
type textarea "x"
